Goal: Task Accomplishment & Management: Manage account settings

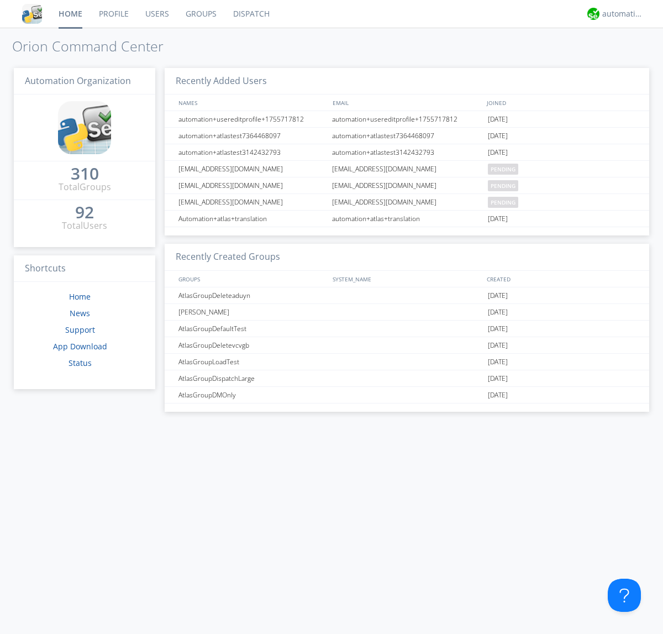
click at [156, 14] on link "Users" at bounding box center [157, 14] width 40 height 28
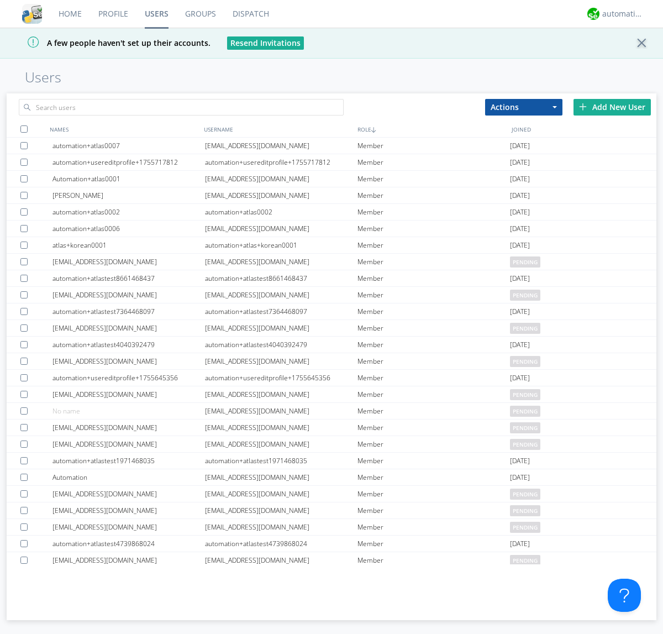
click at [612, 107] on div "Add New User" at bounding box center [612, 107] width 77 height 17
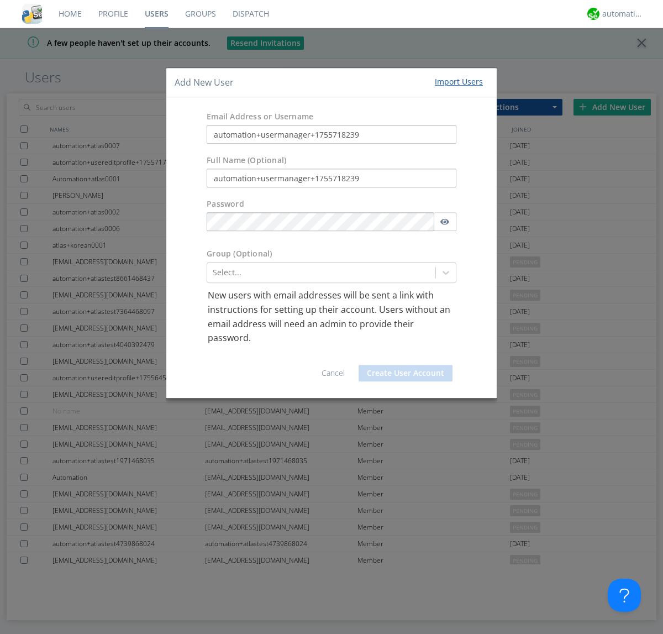
type input "automation+usermanager+1755718239"
click at [406, 373] on button "Create User Account" at bounding box center [406, 373] width 94 height 17
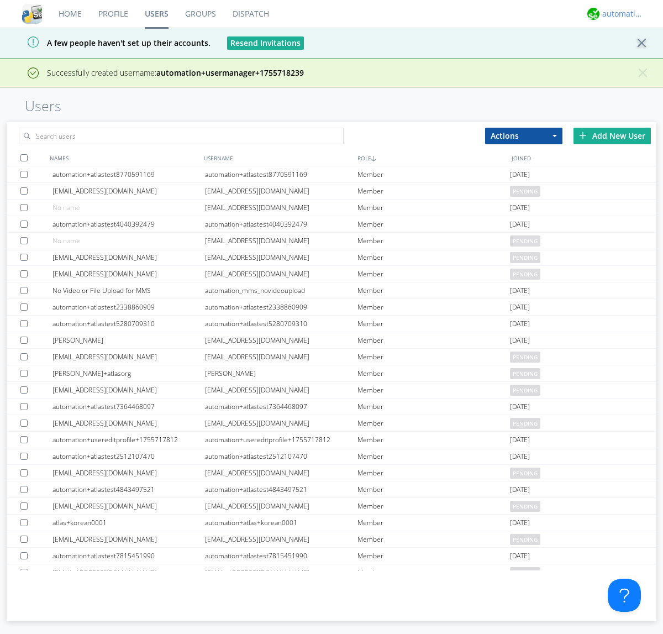
click at [620, 14] on div "automation+atlas" at bounding box center [622, 13] width 41 height 11
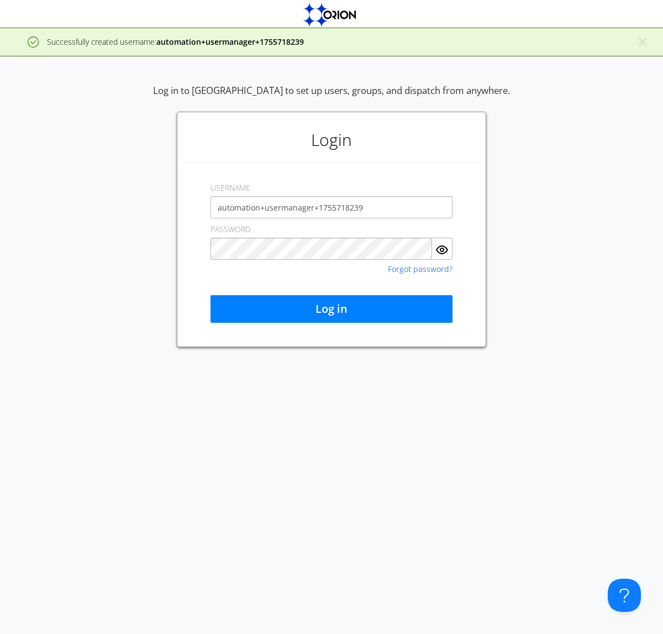
type input "automation+usermanager+1755718239"
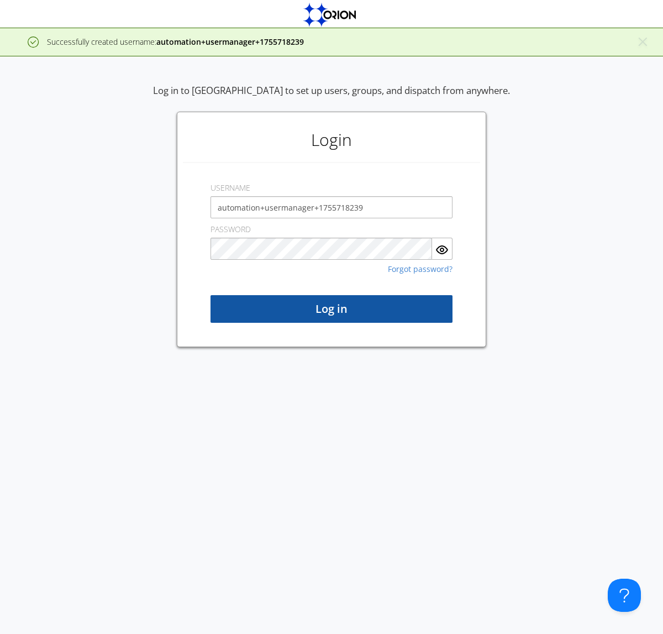
click at [332, 309] on button "Log in" at bounding box center [332, 309] width 242 height 28
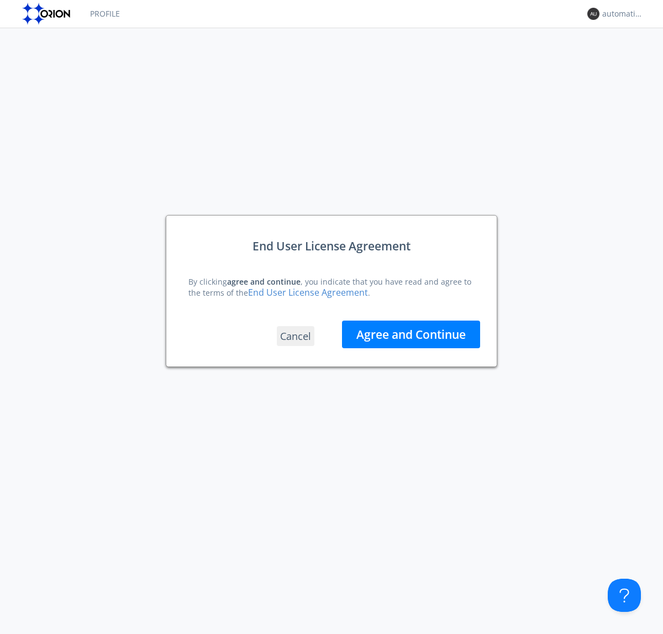
click at [411, 334] on button "Agree and Continue" at bounding box center [411, 335] width 138 height 28
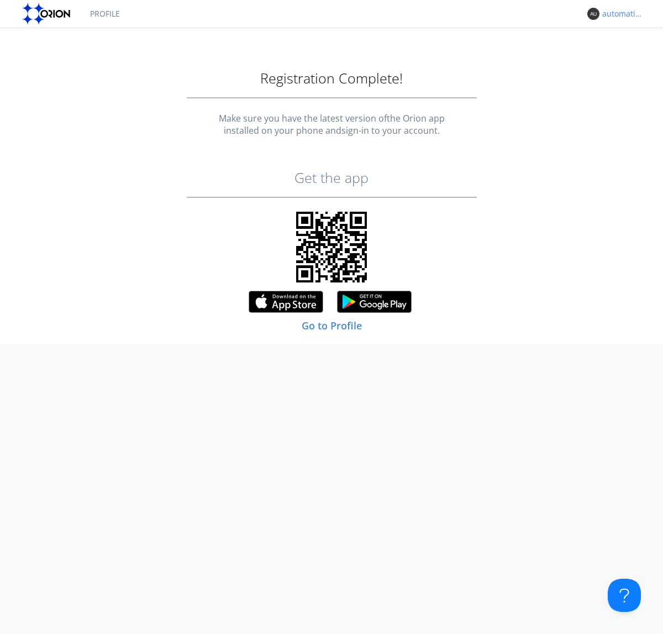
click at [620, 14] on div "automation+usermanager+1755718239" at bounding box center [622, 13] width 41 height 11
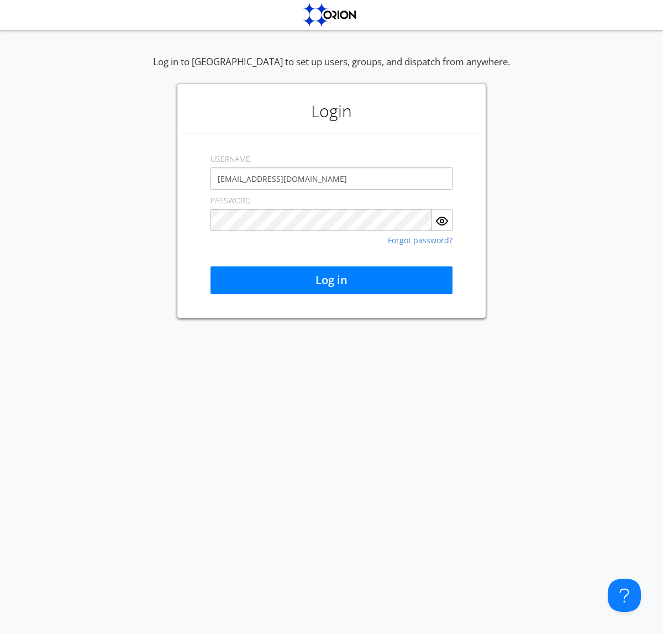
type input "[EMAIL_ADDRESS][DOMAIN_NAME]"
click at [332, 280] on button "Log in" at bounding box center [332, 280] width 242 height 28
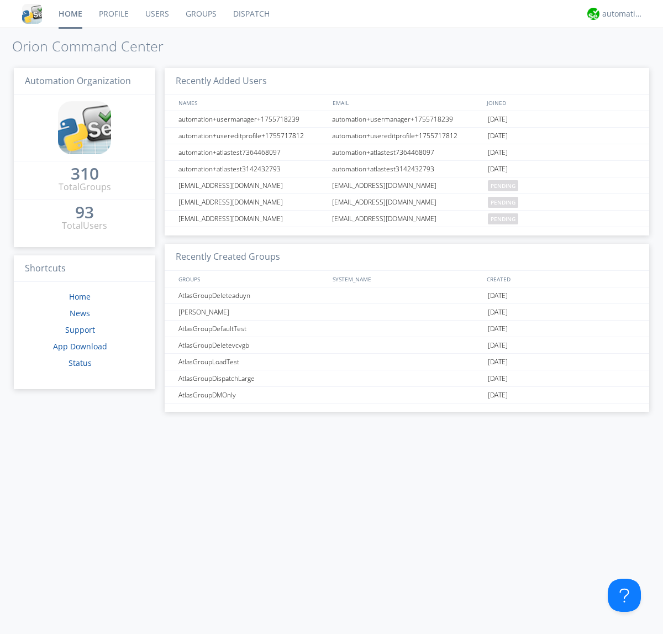
click at [156, 14] on link "Users" at bounding box center [157, 14] width 40 height 28
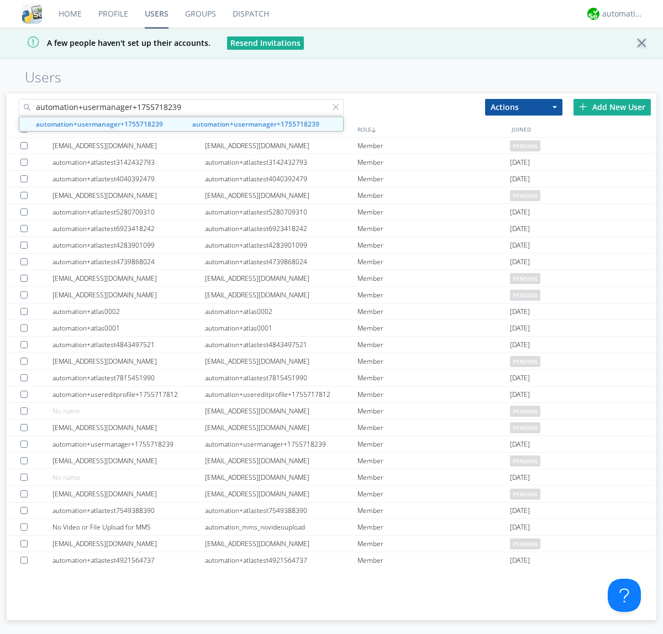
type input "automation+usermanager+1755718239"
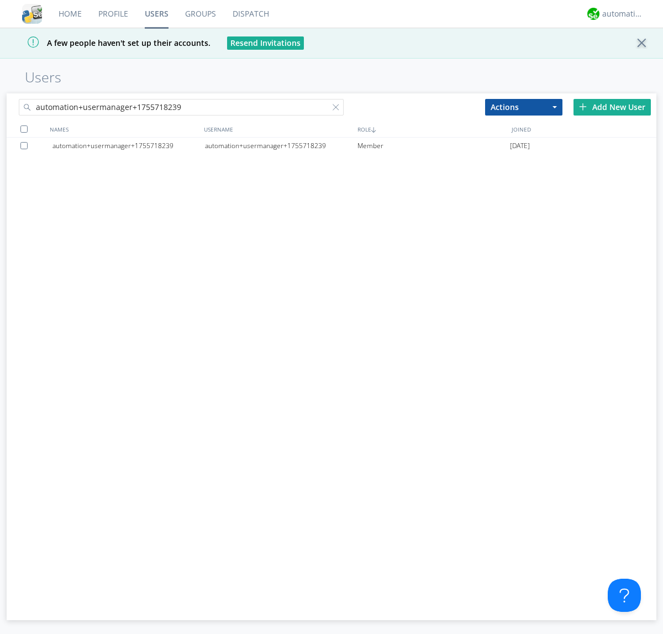
click at [281, 145] on div "automation+usermanager+1755718239" at bounding box center [281, 146] width 153 height 17
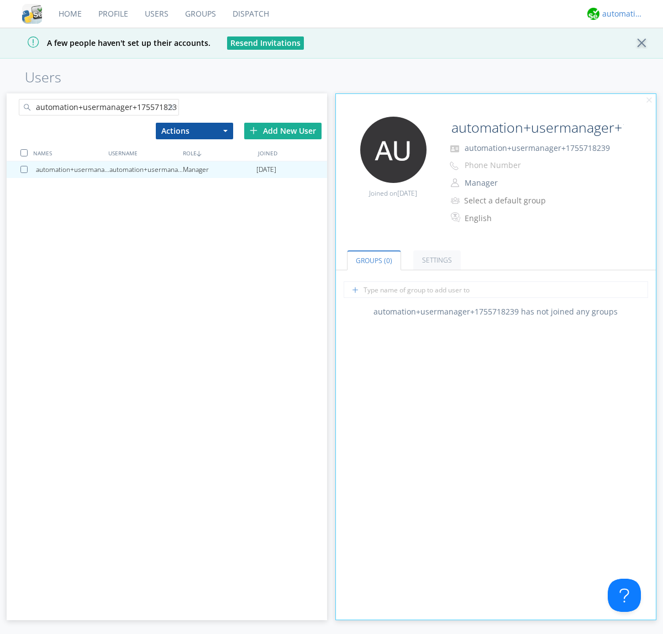
click at [620, 14] on div "automation+atlas" at bounding box center [622, 13] width 41 height 11
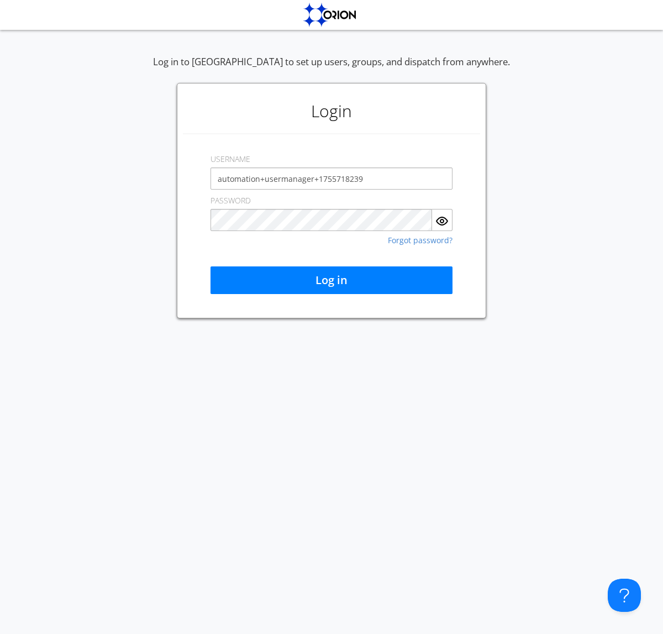
type input "automation+usermanager+1755718239"
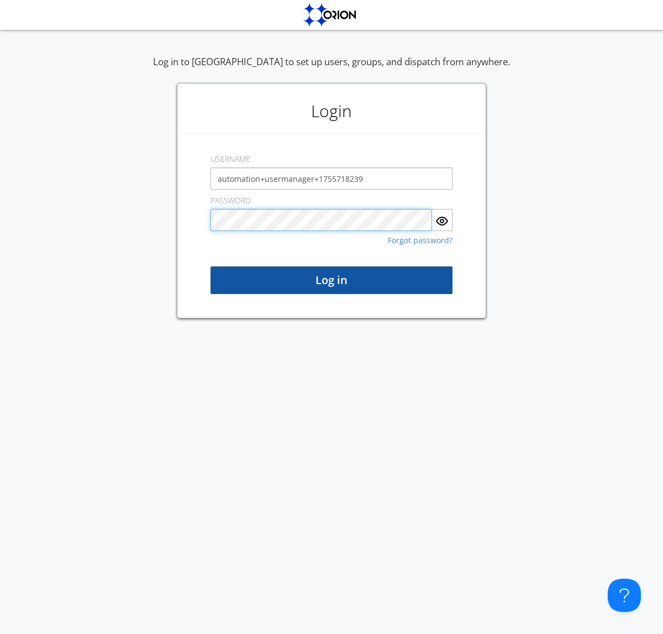
click at [332, 280] on button "Log in" at bounding box center [332, 280] width 242 height 28
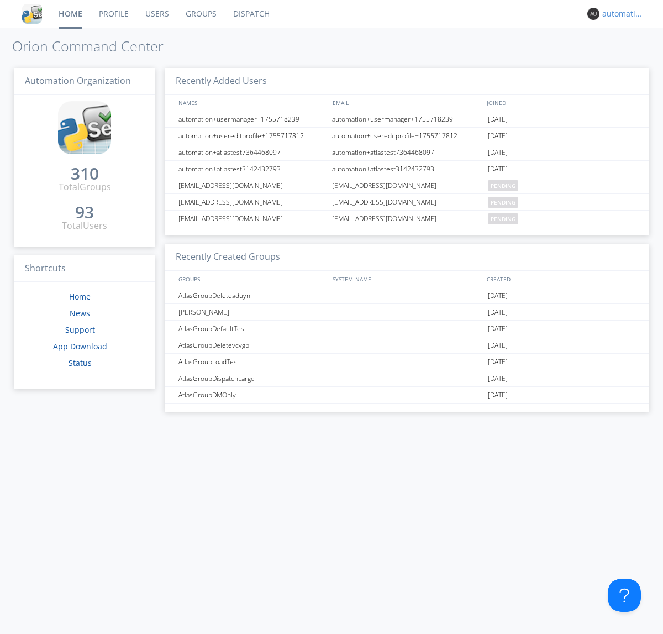
click at [620, 14] on div "automation+usermanager+1755718239" at bounding box center [622, 13] width 41 height 11
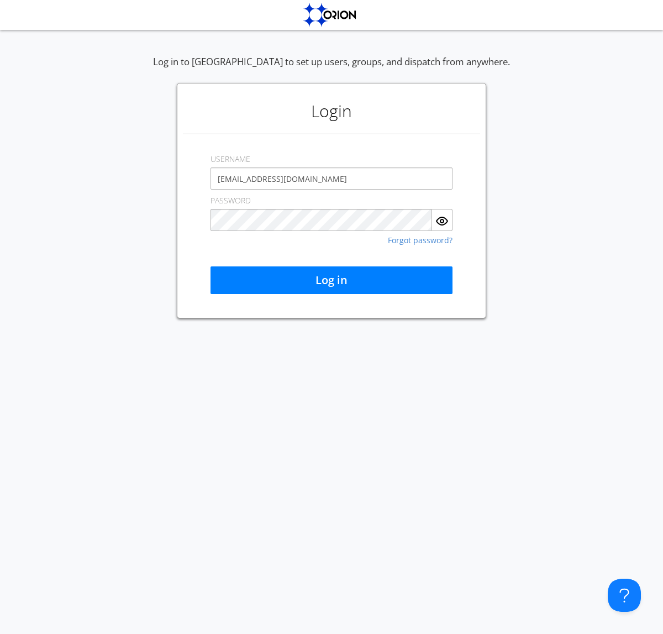
type input "[EMAIL_ADDRESS][DOMAIN_NAME]"
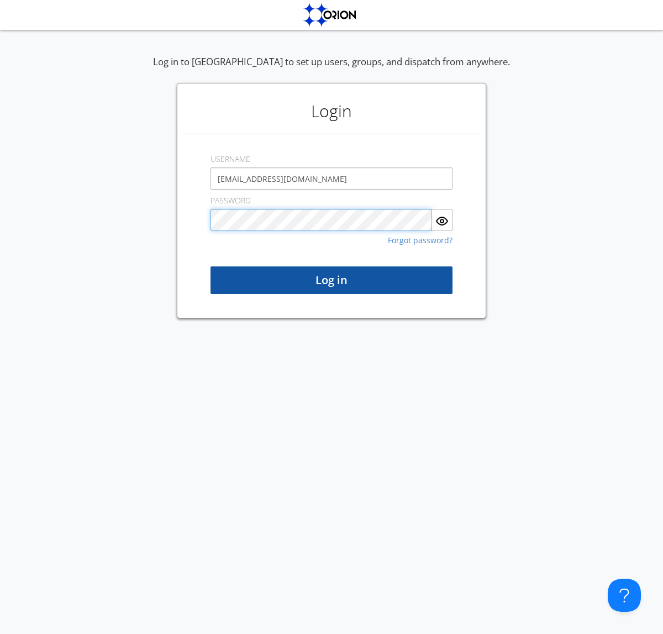
click at [332, 280] on button "Log in" at bounding box center [332, 280] width 242 height 28
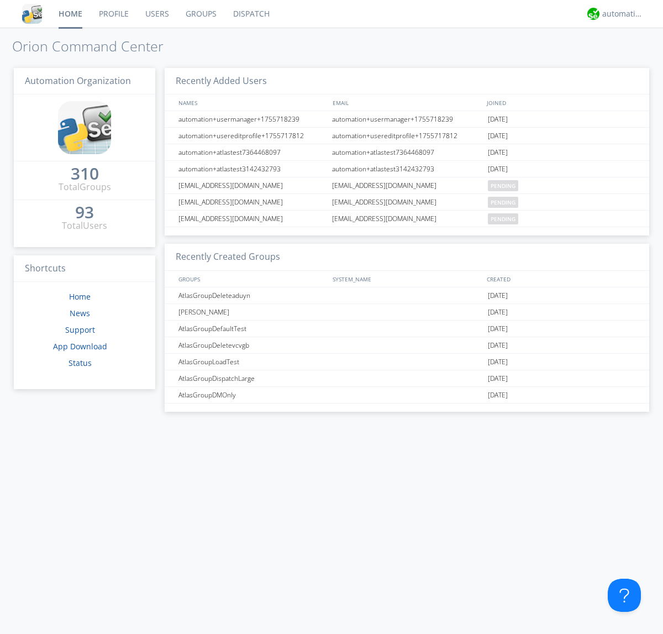
click at [156, 14] on link "Users" at bounding box center [157, 14] width 40 height 28
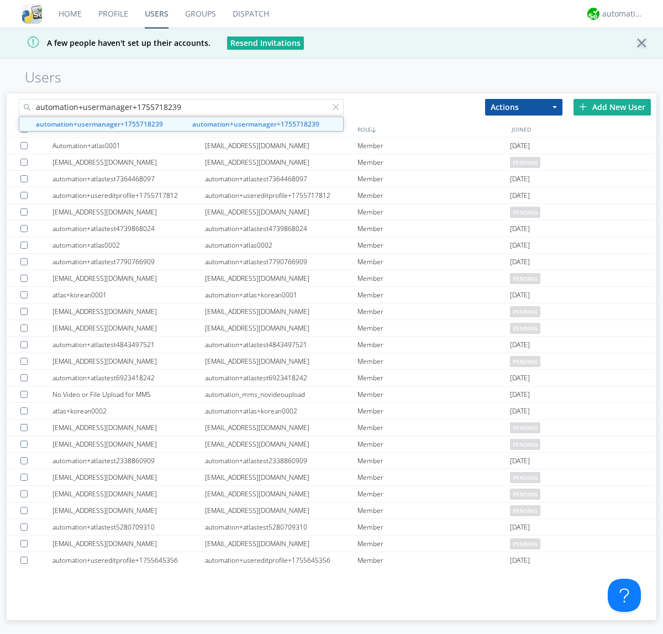
type input "automation+usermanager+1755718239"
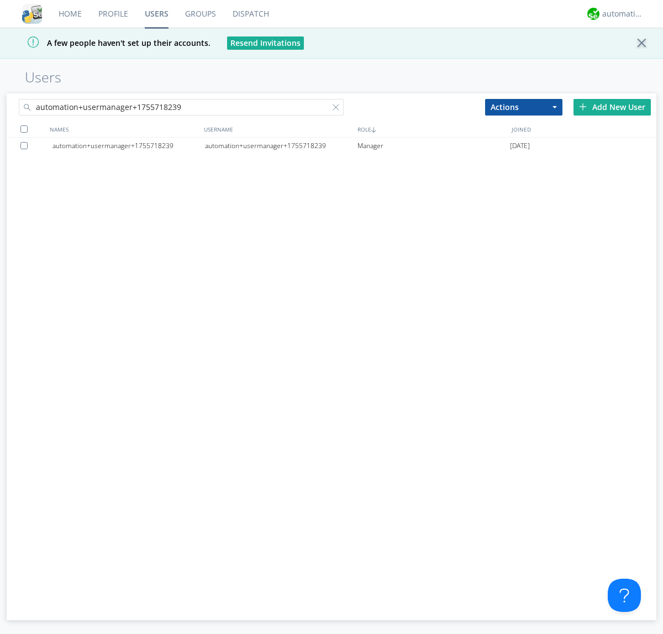
click at [26, 145] on div at bounding box center [25, 145] width 11 height 7
click at [524, 107] on button "Actions" at bounding box center [523, 107] width 77 height 17
click at [0, 0] on link "Delete User" at bounding box center [0, 0] width 0 height 0
